Goal: Transaction & Acquisition: Book appointment/travel/reservation

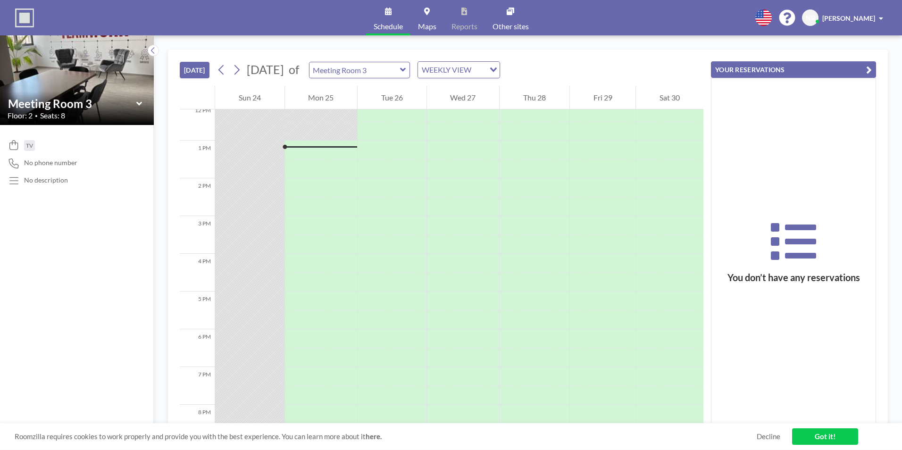
scroll to position [472, 0]
click at [307, 149] on div at bounding box center [321, 156] width 73 height 19
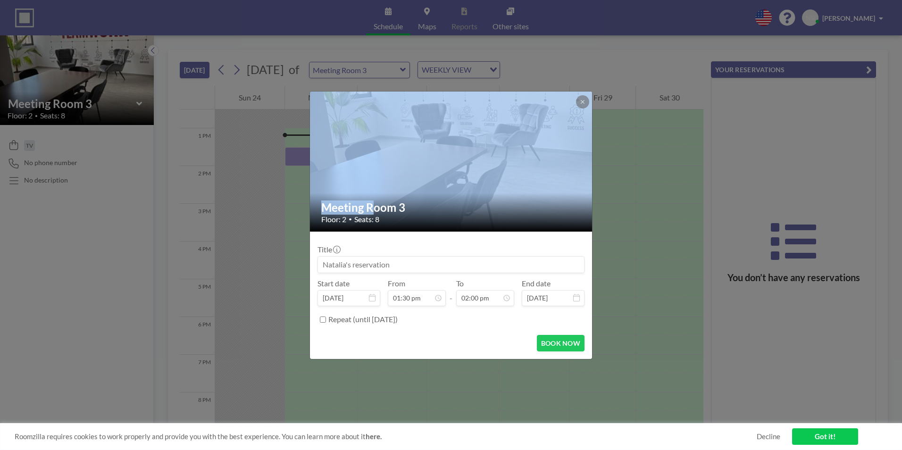
click at [307, 149] on div "Meeting Room 3 Floor: 2 • Seats: 8 Title Start date [DATE] From 01:30 pm - To 0…" at bounding box center [451, 225] width 902 height 450
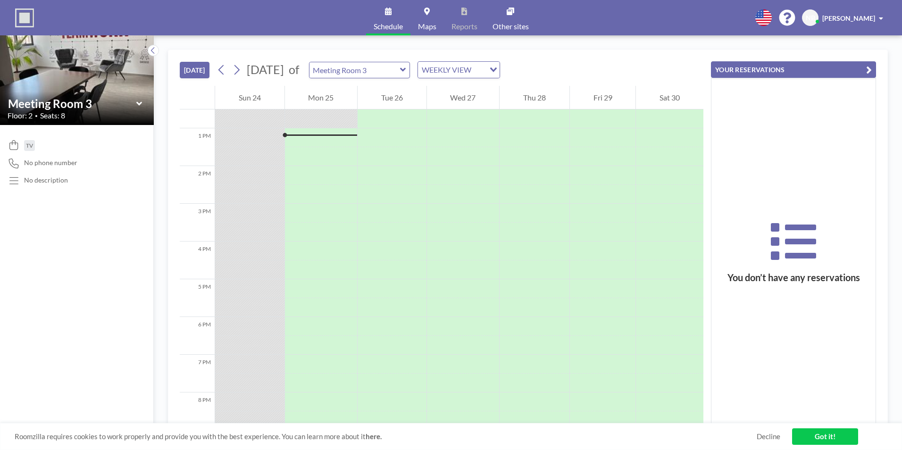
drag, startPoint x: 307, startPoint y: 149, endPoint x: 301, endPoint y: 146, distance: 6.3
click at [301, 146] on div at bounding box center [321, 137] width 73 height 19
click at [295, 142] on div at bounding box center [321, 140] width 73 height 11
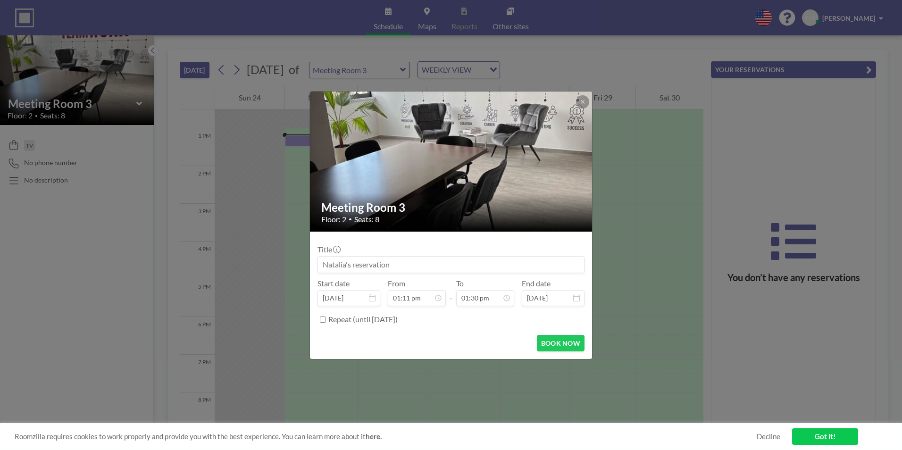
click at [295, 142] on div "Meeting Room 3 Floor: 2 • Seats: 8 Title Start date [DATE] From 01:11 pm - To 0…" at bounding box center [451, 225] width 902 height 450
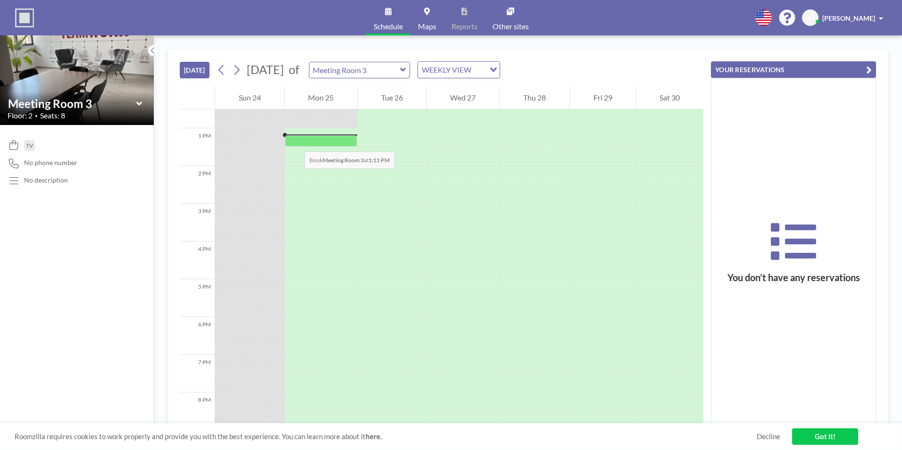
click at [295, 142] on div at bounding box center [321, 91] width 73 height 906
click at [295, 142] on div at bounding box center [321, 140] width 73 height 11
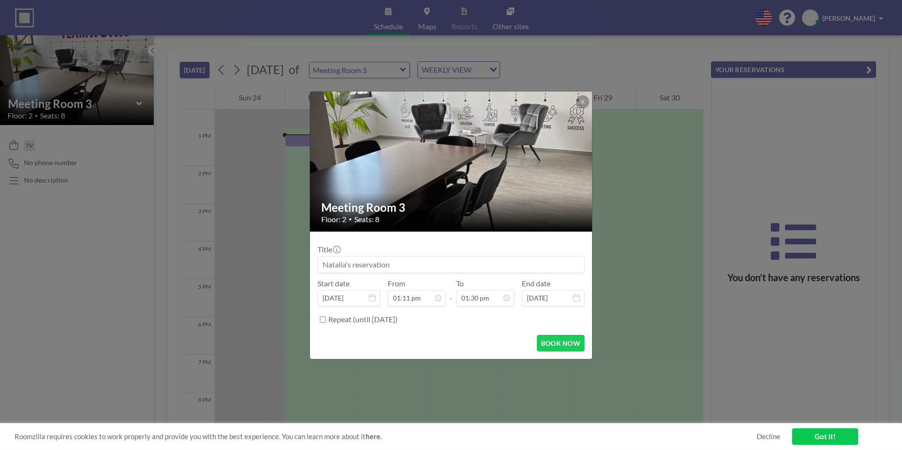
scroll to position [453, 0]
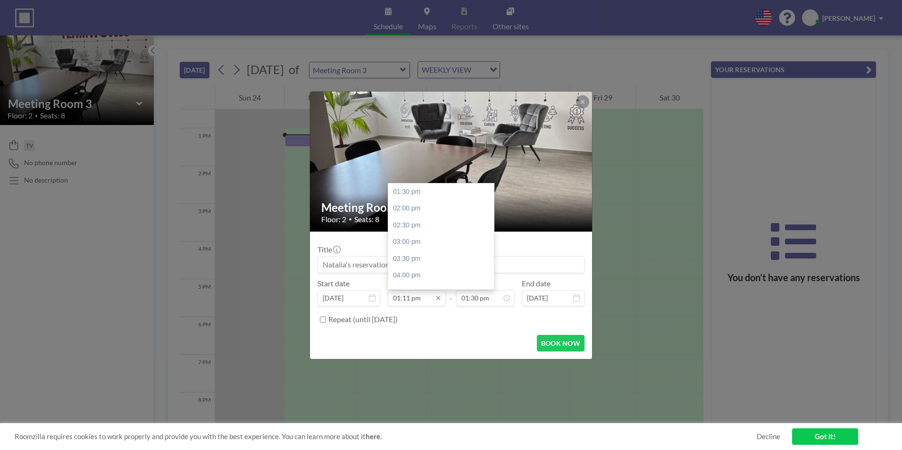
click at [415, 301] on input "01:11 pm" at bounding box center [417, 298] width 58 height 16
click at [399, 193] on div "01:30 pm" at bounding box center [443, 192] width 110 height 17
type input "01:30 pm"
click at [429, 207] on div "02:30 pm" at bounding box center [463, 208] width 110 height 17
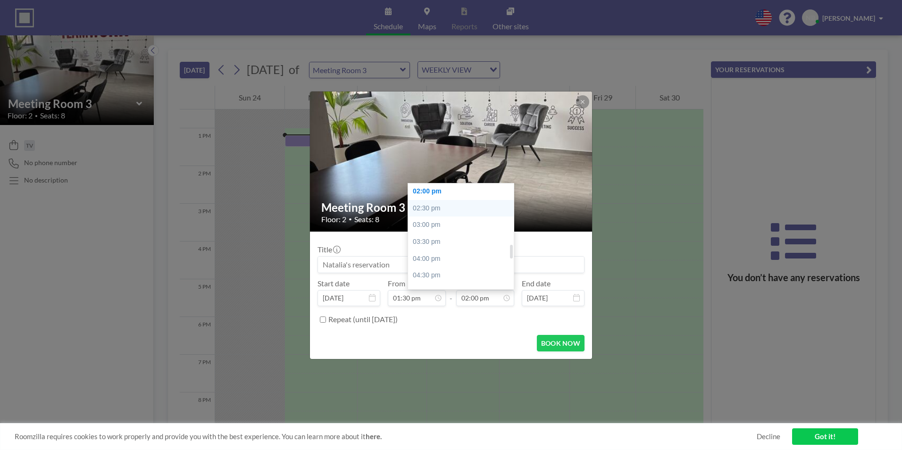
type input "02:30 pm"
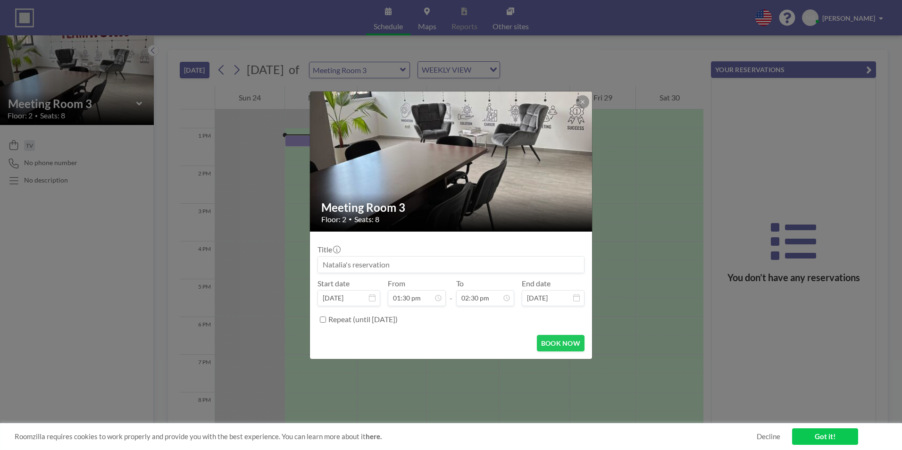
scroll to position [487, 0]
click at [551, 345] on button "BOOK NOW" at bounding box center [561, 343] width 48 height 17
